Goal: Transaction & Acquisition: Purchase product/service

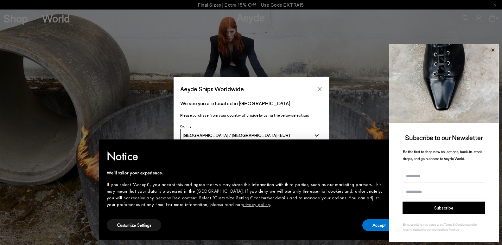
click at [491, 49] on icon at bounding box center [493, 50] width 8 height 8
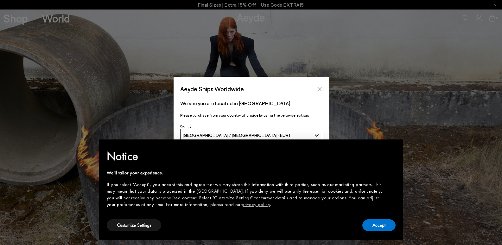
click at [320, 88] on icon "Close" at bounding box center [319, 89] width 4 height 4
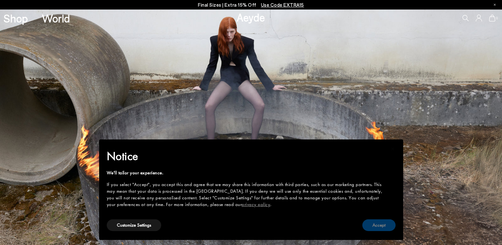
click at [383, 226] on button "Accept" at bounding box center [378, 225] width 33 height 12
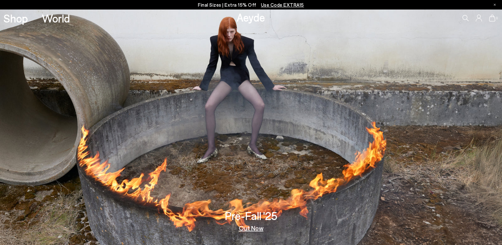
click at [251, 228] on link "Out Now" at bounding box center [251, 228] width 25 height 6
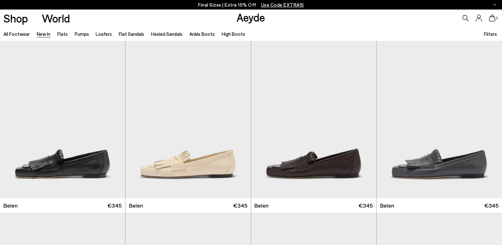
click at [447, 15] on div "0" at bounding box center [418, 18] width 167 height 17
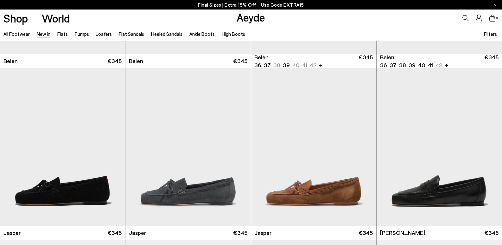
scroll to position [157, 0]
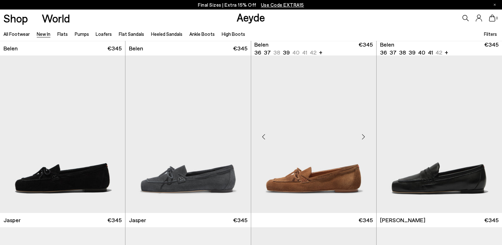
click at [326, 186] on img at bounding box center [313, 133] width 125 height 157
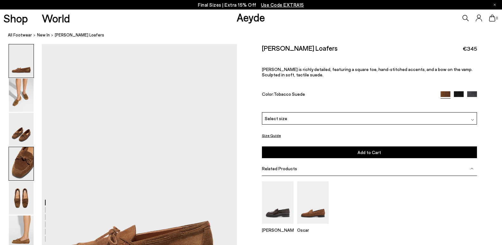
click at [28, 151] on img at bounding box center [21, 163] width 25 height 33
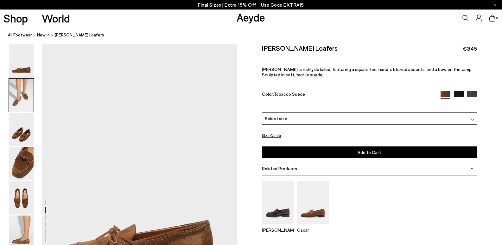
click at [19, 100] on img at bounding box center [21, 95] width 25 height 33
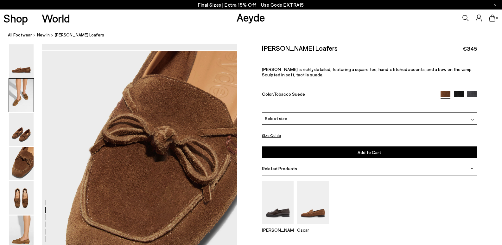
scroll to position [262, 0]
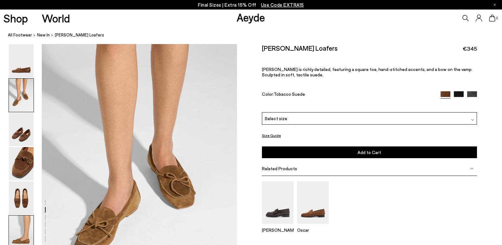
click at [30, 230] on img at bounding box center [21, 231] width 25 height 33
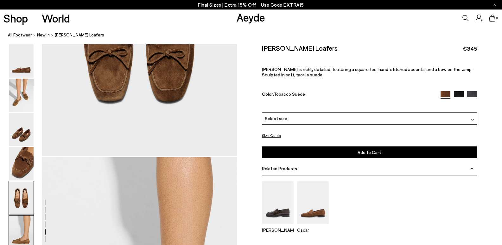
scroll to position [1323, 0]
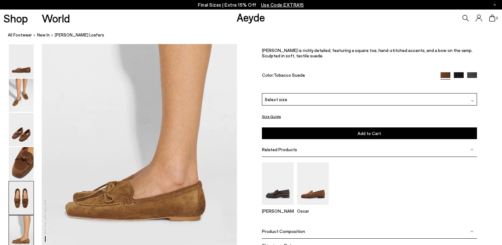
click at [21, 205] on img at bounding box center [21, 197] width 25 height 33
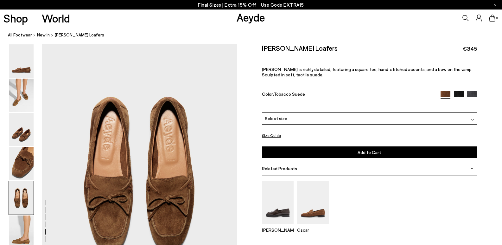
scroll to position [1044, 0]
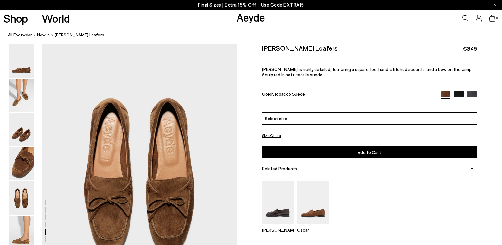
click at [23, 99] on img at bounding box center [21, 95] width 25 height 33
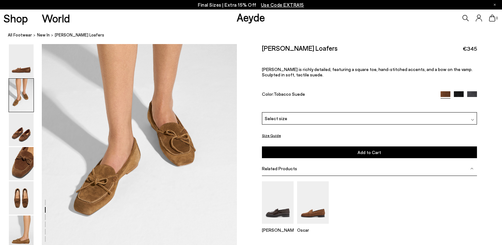
scroll to position [262, 0]
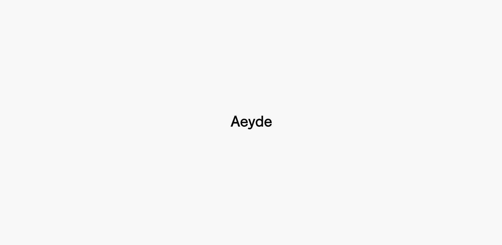
scroll to position [157, 0]
